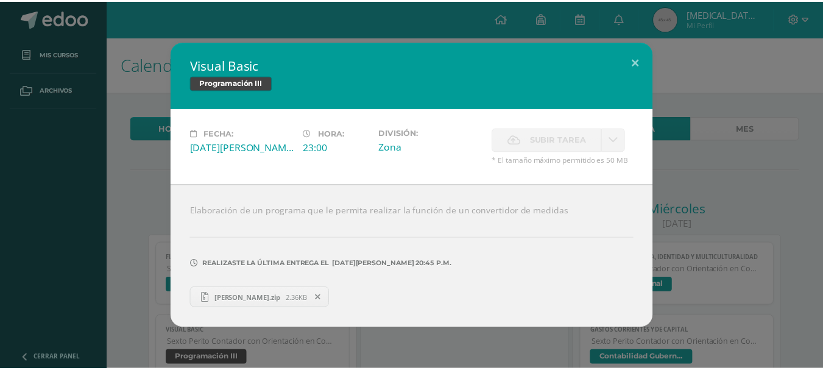
scroll to position [132, 0]
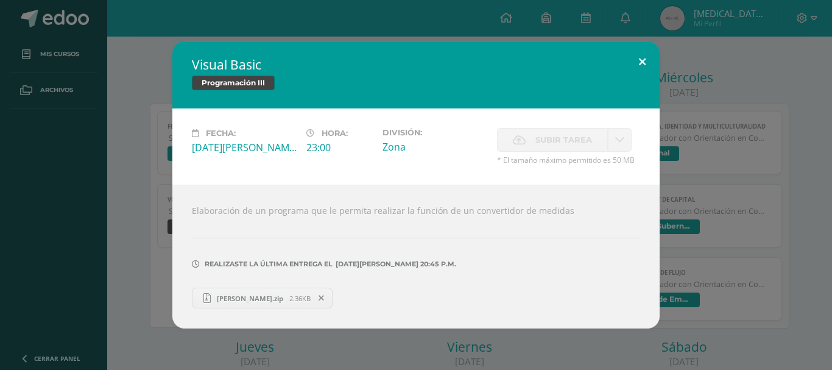
click at [638, 58] on button at bounding box center [642, 61] width 35 height 41
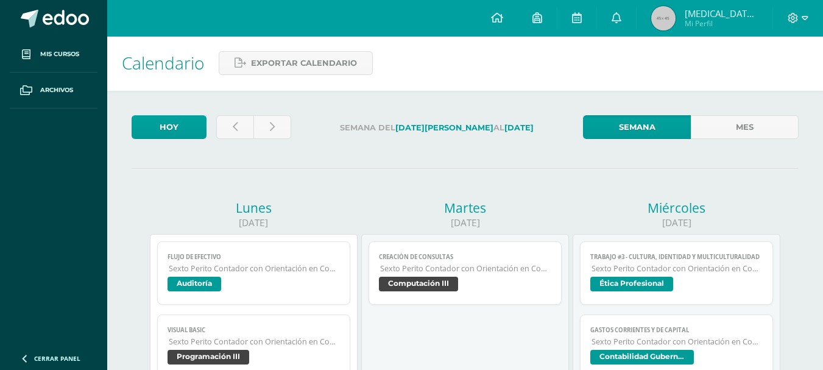
scroll to position [0, 0]
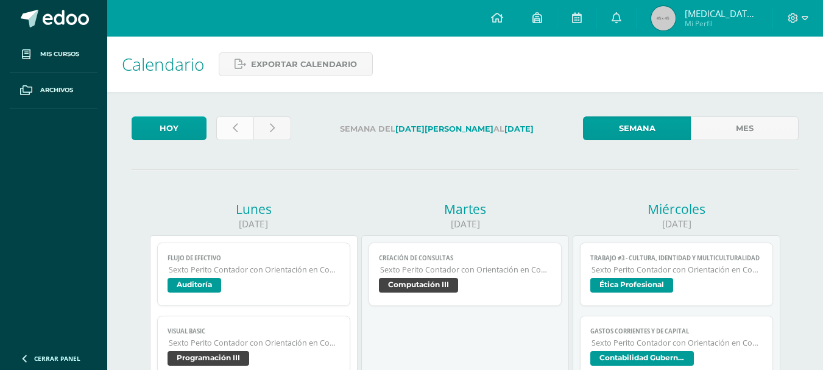
click at [239, 127] on link at bounding box center [234, 128] width 37 height 24
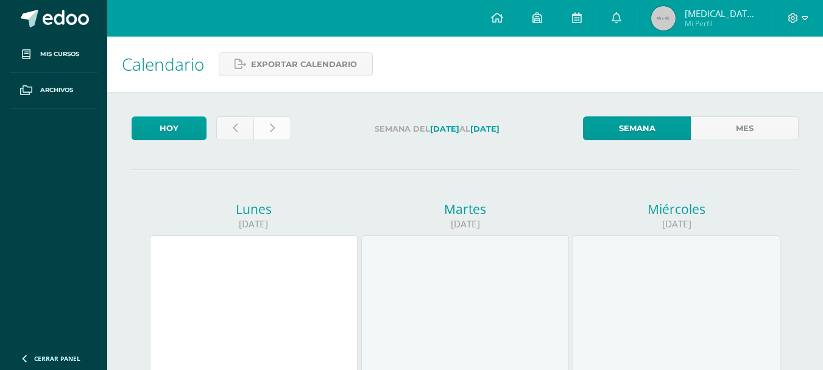
click at [270, 125] on icon at bounding box center [272, 128] width 5 height 10
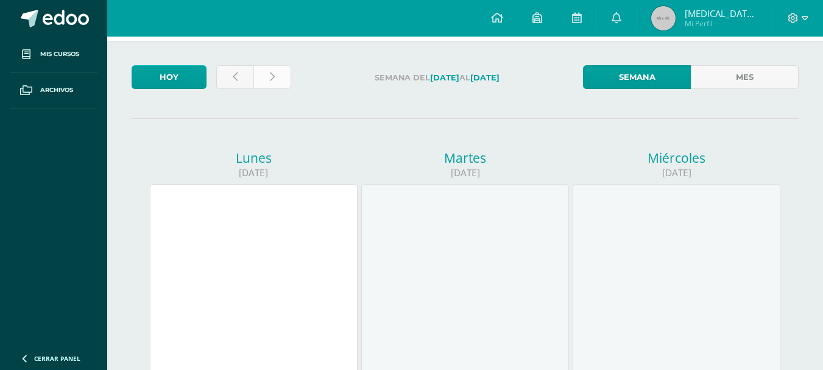
scroll to position [81, 0]
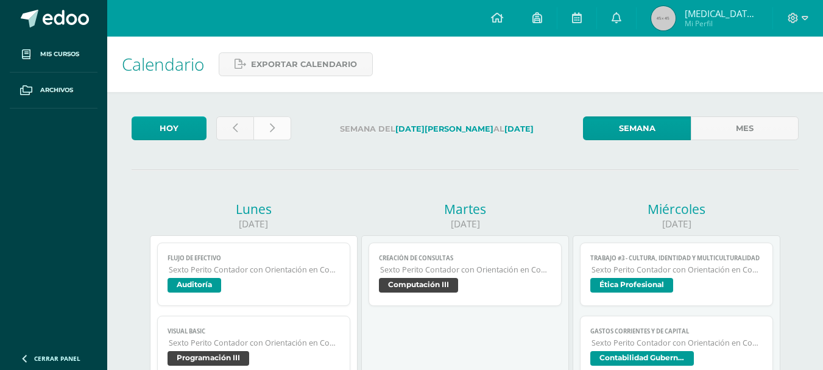
click at [273, 123] on icon at bounding box center [272, 128] width 5 height 10
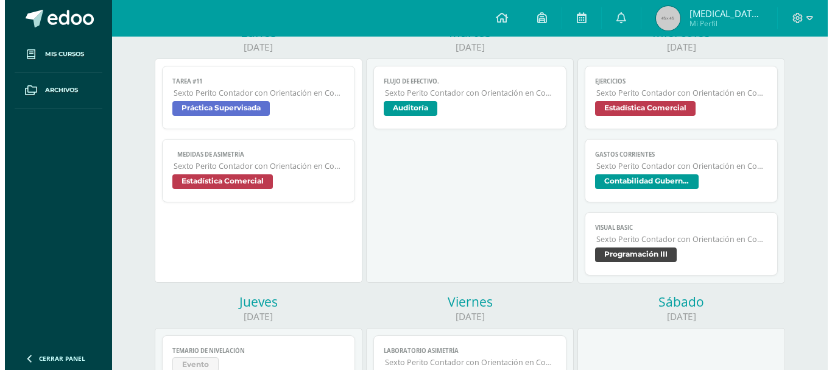
scroll to position [244, 0]
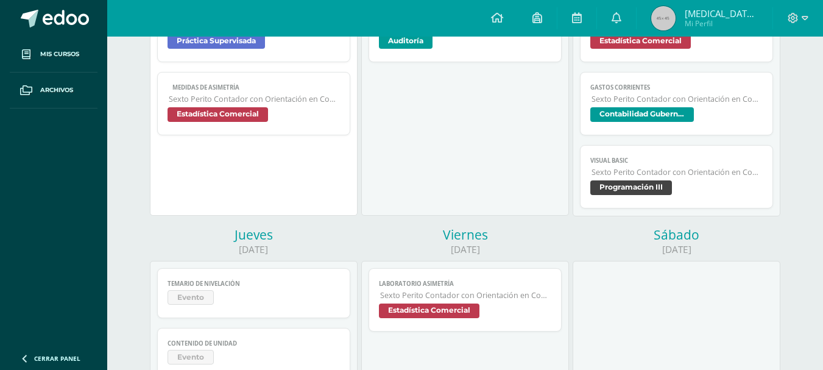
click at [678, 163] on span "Visual Basic" at bounding box center [676, 161] width 172 height 8
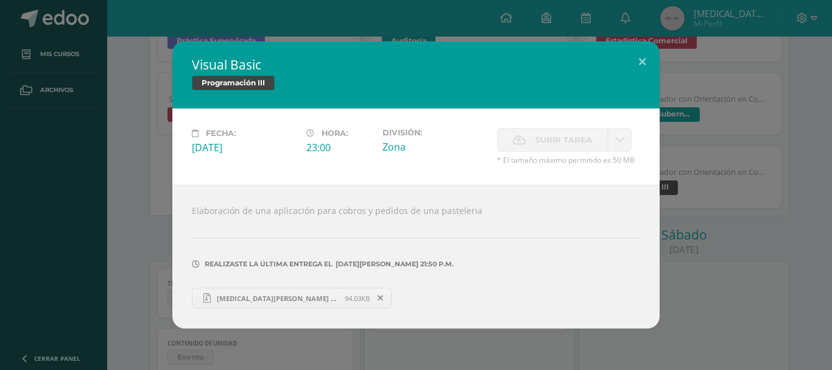
click at [297, 303] on link "[MEDICAL_DATA][PERSON_NAME] 06.zip 94.03KB" at bounding box center [292, 297] width 200 height 21
